Goal: Task Accomplishment & Management: Use online tool/utility

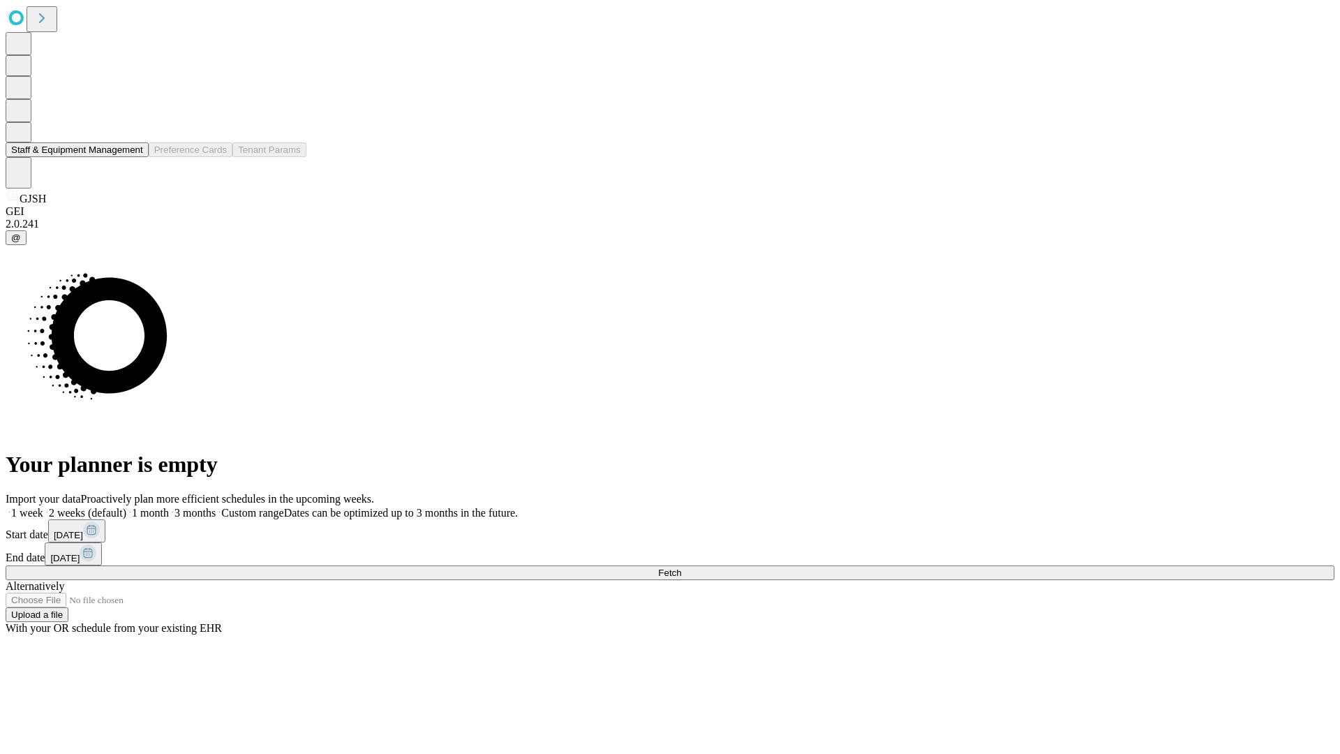
click at [133, 157] on button "Staff & Equipment Management" at bounding box center [77, 149] width 143 height 15
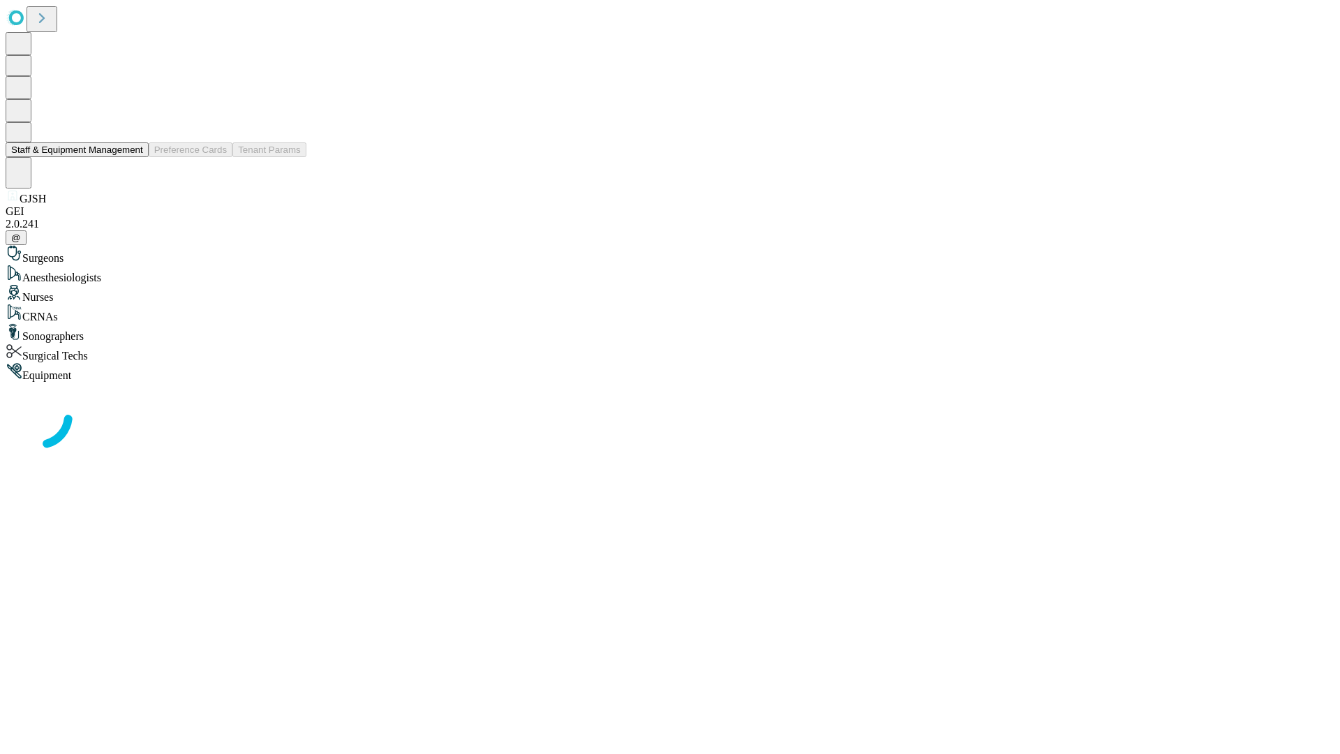
click at [133, 157] on button "Staff & Equipment Management" at bounding box center [77, 149] width 143 height 15
